Goal: Task Accomplishment & Management: Use online tool/utility

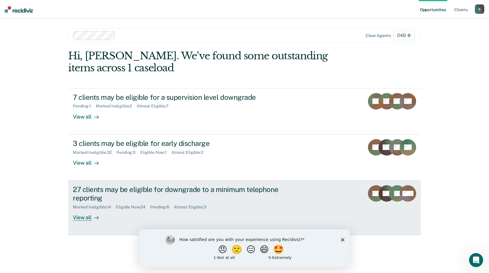
click at [86, 221] on div "View all" at bounding box center [89, 215] width 33 height 11
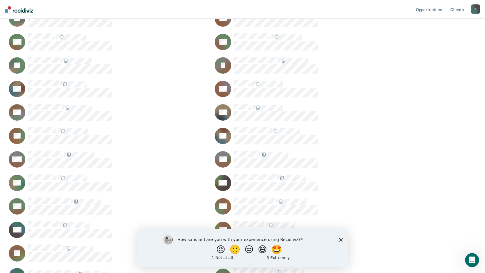
scroll to position [147, 0]
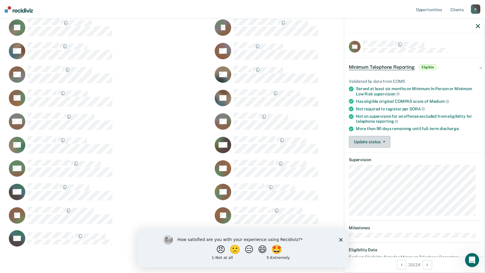
click at [385, 142] on button "Update status" at bounding box center [369, 142] width 41 height 12
click at [385, 155] on button "[PERSON_NAME]" at bounding box center [377, 155] width 57 height 9
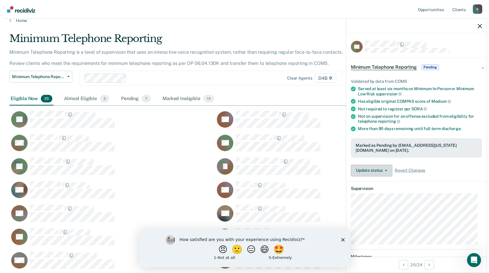
scroll to position [0, 0]
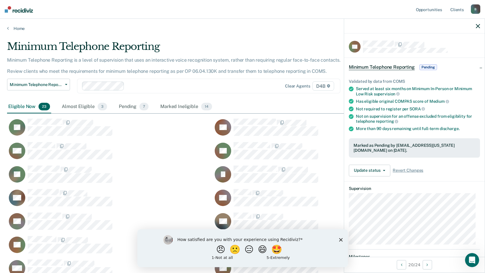
click at [479, 28] on icon "button" at bounding box center [478, 26] width 4 height 4
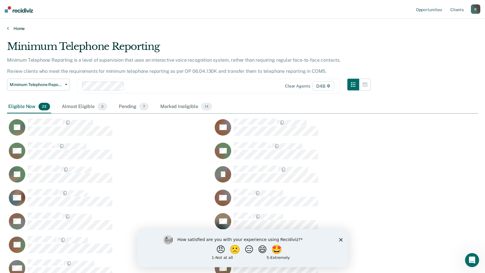
click at [9, 28] on link "Home" at bounding box center [242, 28] width 471 height 5
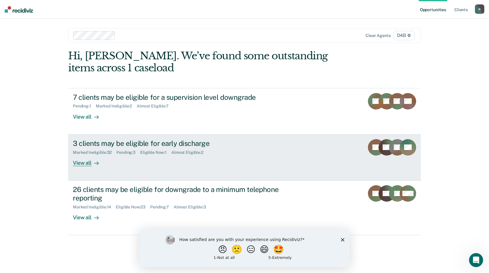
click at [83, 165] on div "View all" at bounding box center [89, 160] width 33 height 11
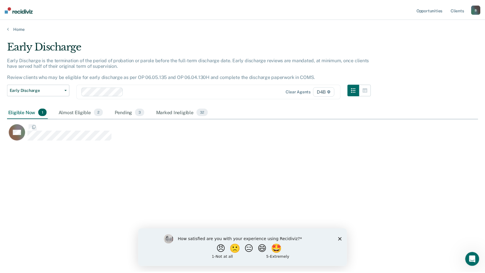
scroll to position [184, 471]
click at [8, 27] on icon at bounding box center [8, 28] width 2 height 5
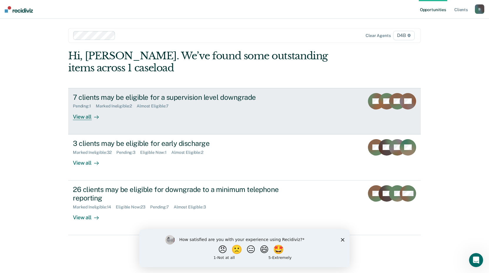
click at [85, 116] on div "View all" at bounding box center [89, 114] width 33 height 11
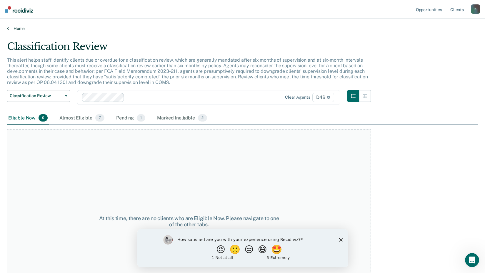
click at [8, 27] on icon at bounding box center [8, 28] width 2 height 5
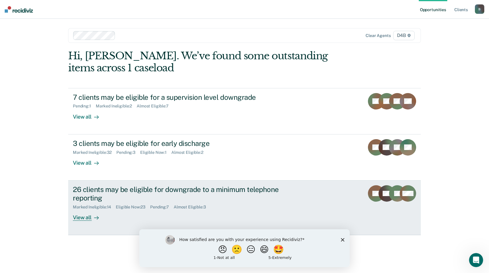
click at [89, 218] on div "View all" at bounding box center [89, 215] width 33 height 11
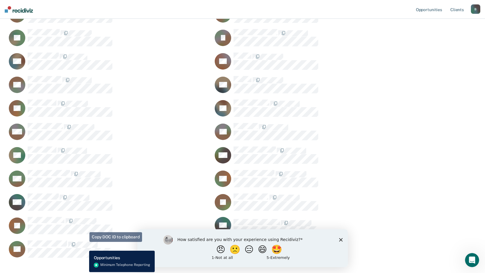
scroll to position [147, 0]
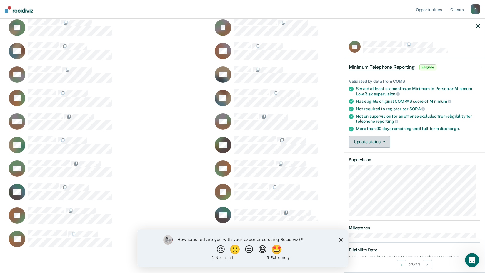
click at [384, 142] on button "Update status" at bounding box center [369, 142] width 41 height 12
click at [378, 157] on button "[PERSON_NAME]" at bounding box center [377, 155] width 57 height 9
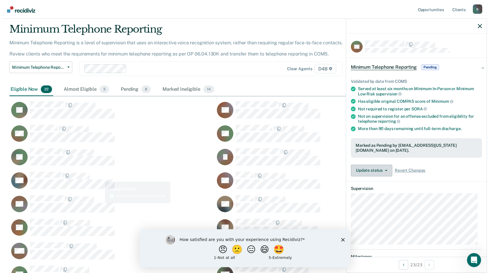
scroll to position [0, 0]
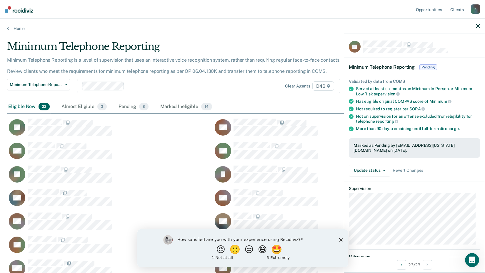
click at [7, 27] on div "Home" at bounding box center [242, 25] width 485 height 12
click at [8, 29] on icon at bounding box center [8, 28] width 2 height 5
